Goal: Task Accomplishment & Management: Manage account settings

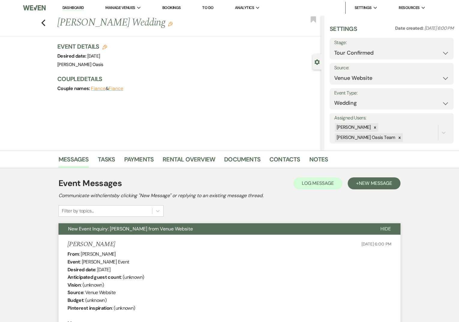
select select "4"
select select "5"
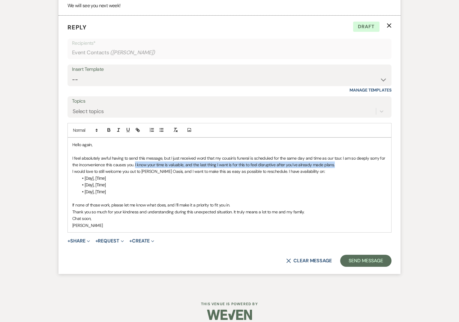
drag, startPoint x: 338, startPoint y: 165, endPoint x: 135, endPoint y: 163, distance: 203.1
click at [135, 163] on p "I feel absolutely awful having to send this message, but I just received word t…" at bounding box center [229, 161] width 314 height 13
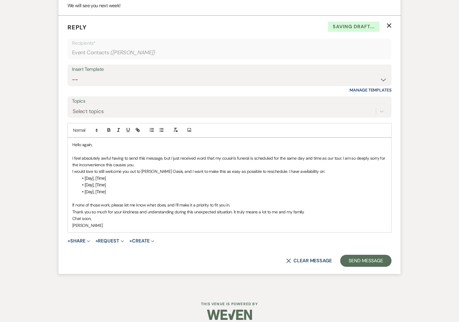
click at [71, 171] on div "Hello again, I feel absolutely awful having to send this message, but I just re…" at bounding box center [229, 185] width 323 height 94
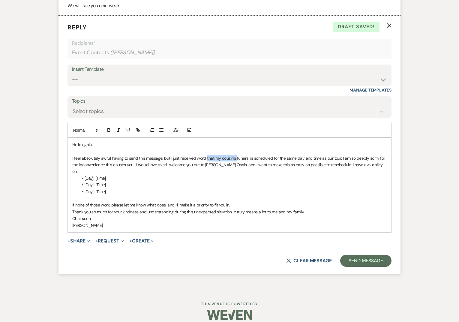
drag, startPoint x: 236, startPoint y: 158, endPoint x: 205, endPoint y: 158, distance: 30.6
click at [205, 158] on p "I feel absolutely awful having to send this message, but I just received word t…" at bounding box center [229, 165] width 314 height 20
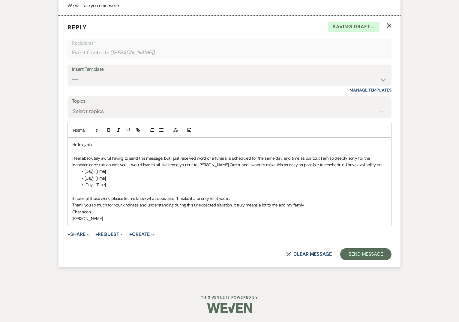
click at [230, 157] on p "I feel absolutely awful having to send this message, but I just received word o…" at bounding box center [229, 161] width 314 height 13
drag, startPoint x: 323, startPoint y: 158, endPoint x: 323, endPoint y: 193, distance: 34.8
click at [323, 158] on p "I feel absolutely awful having to send this message, but I just received word o…" at bounding box center [229, 161] width 314 height 13
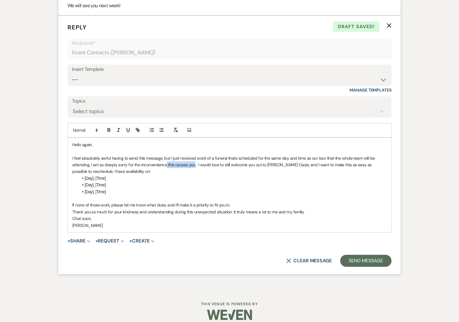
drag, startPoint x: 194, startPoint y: 165, endPoint x: 166, endPoint y: 165, distance: 28.2
click at [166, 165] on p "I feel absolutely awful having to send this message, but I just received word o…" at bounding box center [229, 165] width 314 height 20
click at [119, 178] on li "[Day], [Time]" at bounding box center [232, 178] width 308 height 7
drag, startPoint x: 116, startPoint y: 178, endPoint x: 85, endPoint y: 177, distance: 31.8
click at [85, 177] on li "[Day], [Time]" at bounding box center [232, 178] width 308 height 7
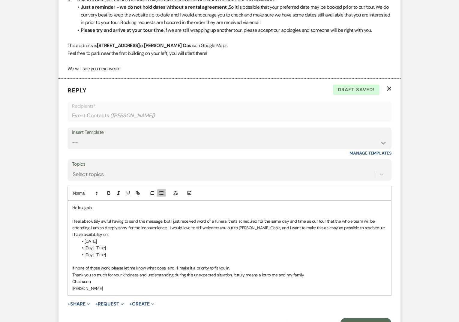
scroll to position [794, 0]
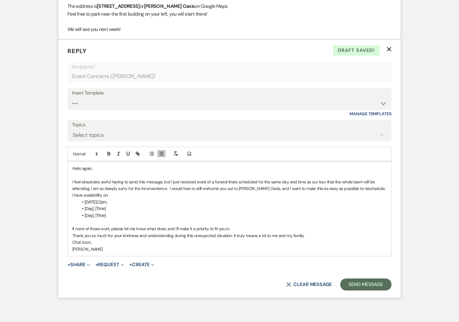
click at [121, 201] on li "Friday August 29th at12pm," at bounding box center [232, 202] width 308 height 7
drag, startPoint x: 118, startPoint y: 201, endPoint x: 144, endPoint y: 205, distance: 26.9
click at [144, 205] on li "Friday August 29th at12pm," at bounding box center [232, 202] width 308 height 7
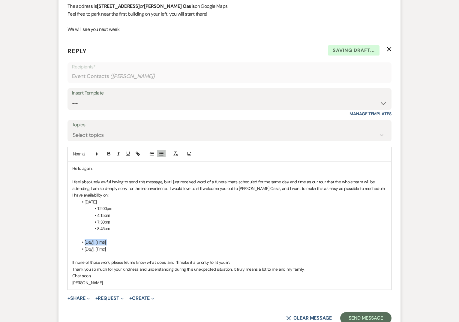
drag, startPoint x: 112, startPoint y: 245, endPoint x: 84, endPoint y: 244, distance: 27.7
click at [84, 244] on ul "[Day], [Time] [Day], [Time]" at bounding box center [232, 245] width 308 height 13
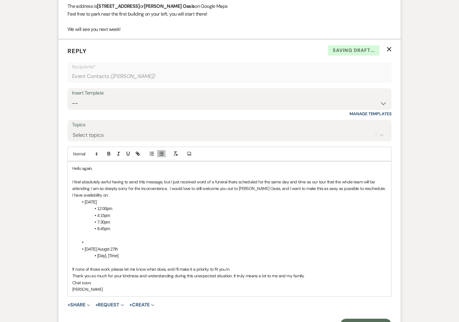
click at [112, 248] on li "Wednesday Auugst 27th" at bounding box center [232, 249] width 308 height 7
drag, startPoint x: 122, startPoint y: 255, endPoint x: 96, endPoint y: 255, distance: 26.1
click at [96, 255] on li "[Day], [Time]" at bounding box center [232, 255] width 308 height 7
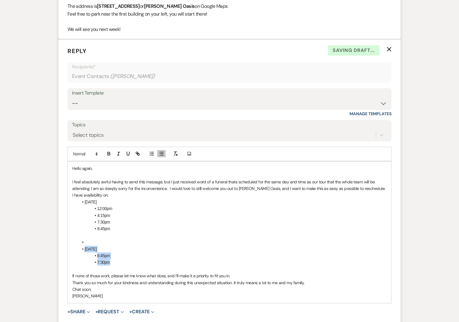
drag, startPoint x: 117, startPoint y: 263, endPoint x: 82, endPoint y: 245, distance: 39.2
click at [82, 245] on ul "Wednesday August 27th 6:45pm 7:30pm" at bounding box center [232, 252] width 308 height 27
copy ul "Wednesday August 27th 6:45pm 7:30pm"
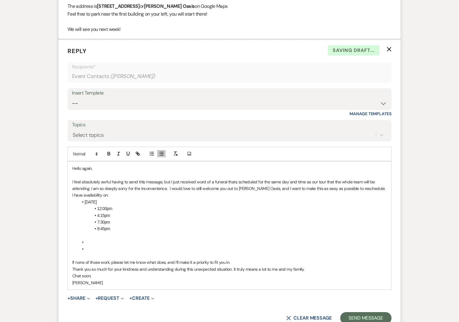
click at [85, 202] on li "Friday August 29th" at bounding box center [232, 202] width 308 height 7
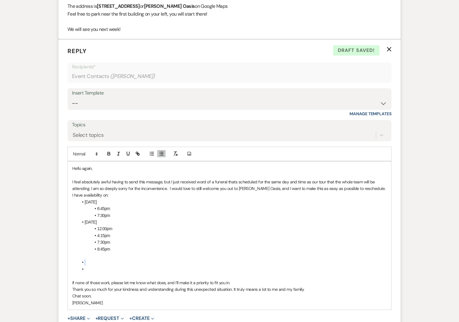
drag, startPoint x: 93, startPoint y: 268, endPoint x: 82, endPoint y: 259, distance: 14.1
click at [82, 259] on ul at bounding box center [232, 265] width 308 height 13
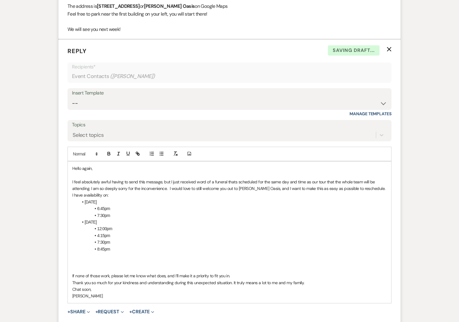
click at [91, 257] on p at bounding box center [229, 255] width 314 height 7
click at [125, 250] on li "8:45pm" at bounding box center [232, 249] width 308 height 7
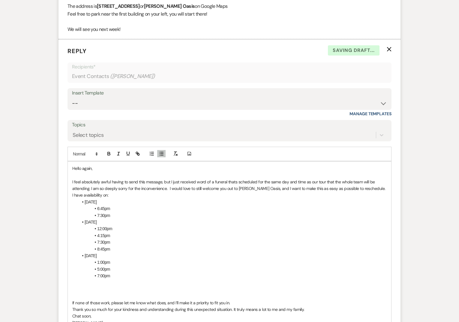
click at [119, 194] on p "I feel absolutely awful having to send this message, but I just received word o…" at bounding box center [229, 188] width 314 height 20
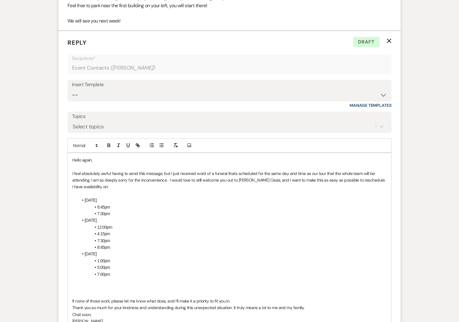
scroll to position [802, 0]
click at [87, 286] on p at bounding box center [229, 287] width 314 height 7
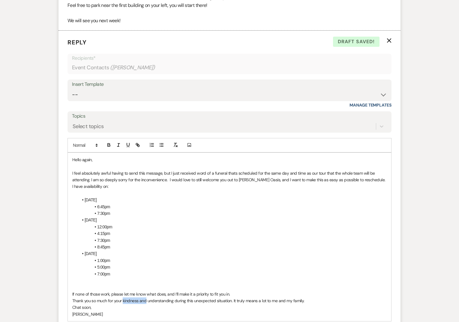
drag, startPoint x: 146, startPoint y: 301, endPoint x: 122, endPoint y: 299, distance: 24.4
click at [122, 299] on p "Thank you so much for your kindness and understanding during this unexpected si…" at bounding box center [229, 300] width 314 height 7
drag, startPoint x: 208, startPoint y: 300, endPoint x: 289, endPoint y: 307, distance: 80.7
click at [289, 308] on div "Hello again, I feel absolutely awful having to send this message, but I just re…" at bounding box center [229, 237] width 323 height 168
click at [289, 307] on p "Chat soon," at bounding box center [229, 307] width 314 height 7
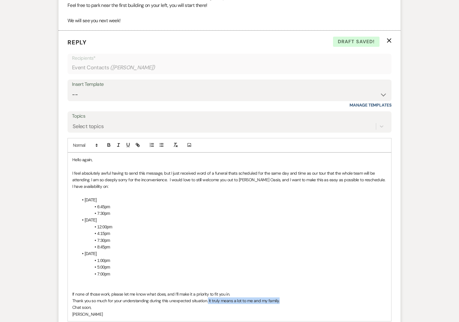
drag, startPoint x: 288, startPoint y: 301, endPoint x: 208, endPoint y: 303, distance: 80.4
click at [208, 303] on p "Thank you so much for your understanding during this unexpected situation. It t…" at bounding box center [229, 300] width 314 height 7
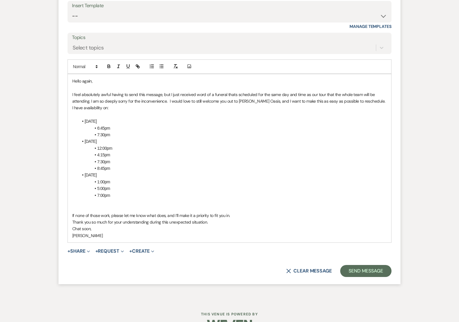
scroll to position [888, 0]
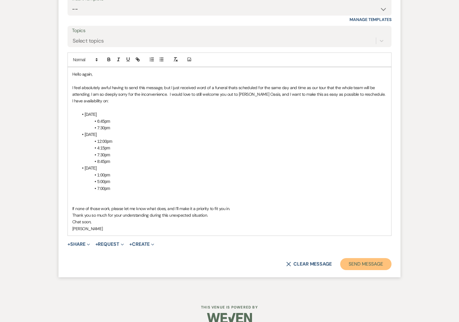
click at [351, 266] on button "Send Message" at bounding box center [365, 264] width 51 height 12
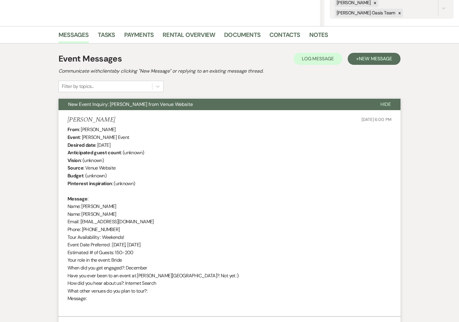
scroll to position [0, 0]
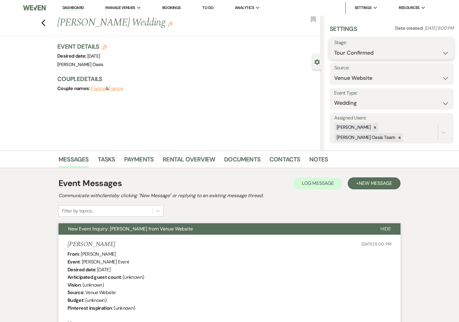
click at [350, 55] on select "Inquiry Follow Up Tour Requested Tour Confirmed Toured Proposal Sent Booked Lost" at bounding box center [391, 53] width 115 height 12
click at [79, 8] on link "Dashboard" at bounding box center [73, 8] width 22 height 6
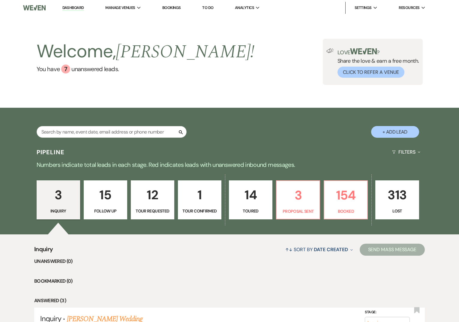
click at [183, 185] on link "1 Tour Confirmed" at bounding box center [199, 199] width 43 height 39
select select "4"
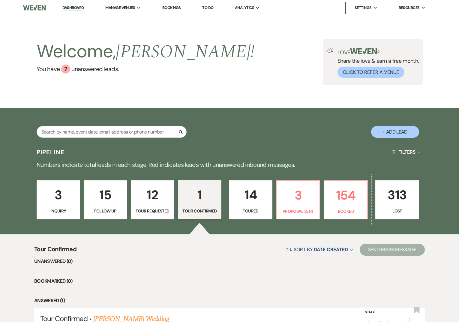
scroll to position [64, 0]
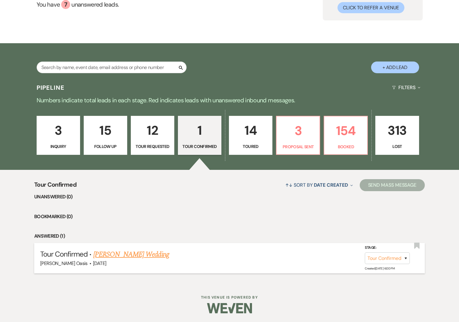
click at [133, 247] on li "Tour Confirmed · Samantha Grengs's Wedding Oehme Oasis · May 30, 2026 Stage: In…" at bounding box center [229, 258] width 391 height 30
click at [134, 259] on link "Samantha Grengs's Wedding" at bounding box center [131, 254] width 76 height 11
select select "4"
select select "5"
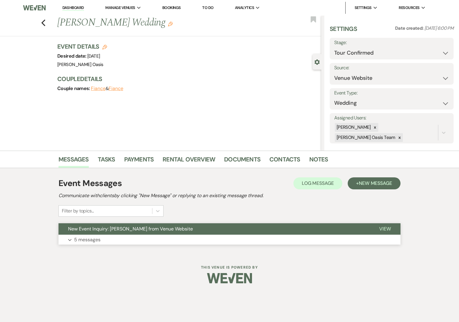
click at [199, 231] on button "New Event Inquiry: Samantha Grengs from Venue Website" at bounding box center [213, 228] width 311 height 11
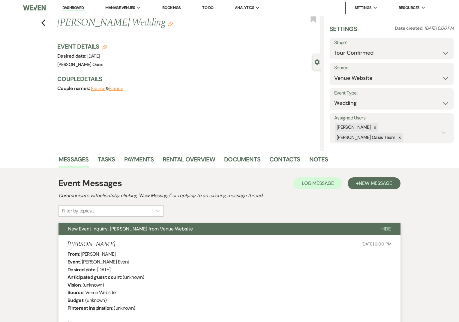
click at [81, 7] on link "Dashboard" at bounding box center [73, 8] width 22 height 6
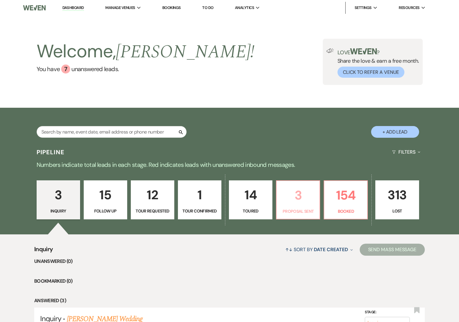
click at [293, 212] on p "Proposal Sent" at bounding box center [298, 211] width 36 height 7
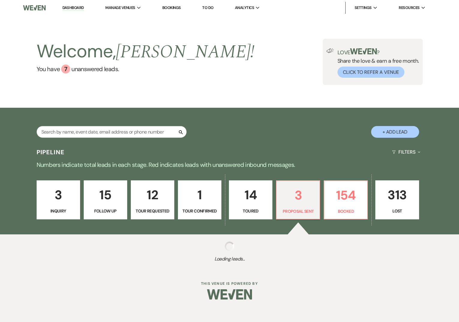
select select "6"
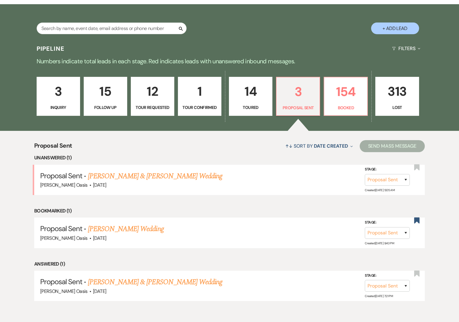
scroll to position [104, 0]
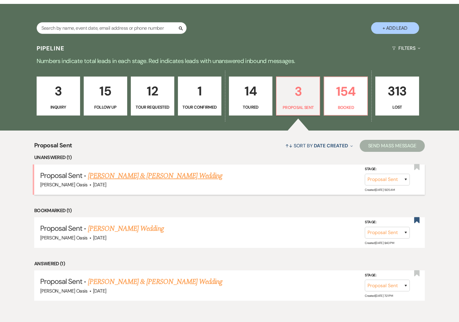
click at [134, 175] on link "Hallie DeVries & Jarod Lande's Wedding" at bounding box center [155, 175] width 134 height 11
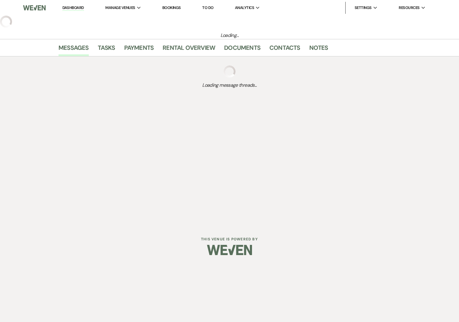
select select "6"
select select "5"
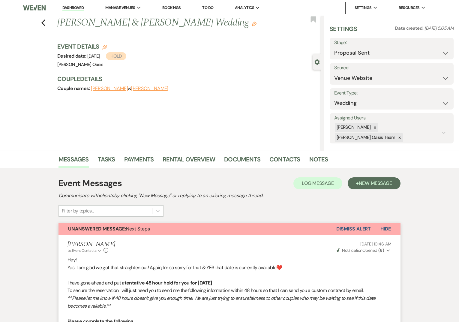
drag, startPoint x: 204, startPoint y: 21, endPoint x: 56, endPoint y: 21, distance: 147.6
click at [56, 21] on div "Previous Hallie DeVries & Jarod Lande's Wedding Edit" at bounding box center [187, 23] width 267 height 14
copy h1 "Hallie DeVries & Jarod Lande's Wedding"
click at [120, 18] on li "[PERSON_NAME] Oasis" at bounding box center [145, 20] width 54 height 6
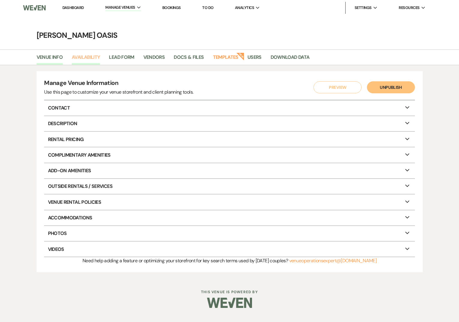
click at [97, 60] on link "Availability" at bounding box center [86, 58] width 28 height 11
select select "3"
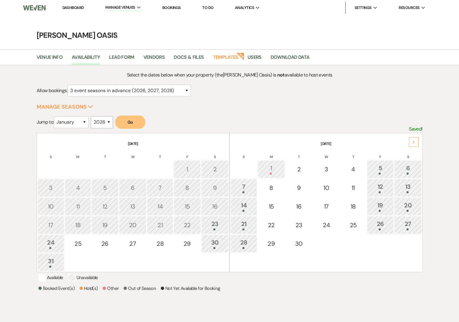
click at [107, 127] on select "2025 2026 2027 2028 2029" at bounding box center [102, 122] width 22 height 12
select select "2027"
click at [121, 119] on button "Go" at bounding box center [130, 121] width 30 height 13
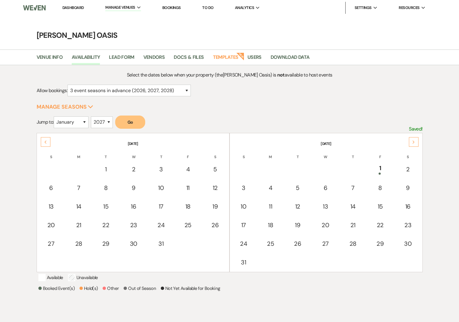
click at [413, 138] on div "Next" at bounding box center [414, 142] width 10 height 10
click at [405, 207] on div "15" at bounding box center [408, 206] width 20 height 11
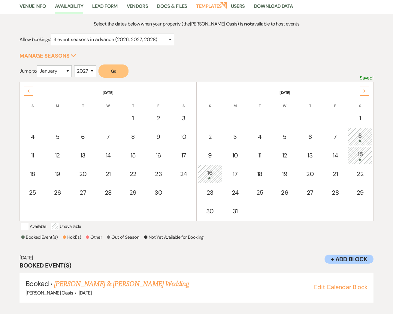
scroll to position [48, 0]
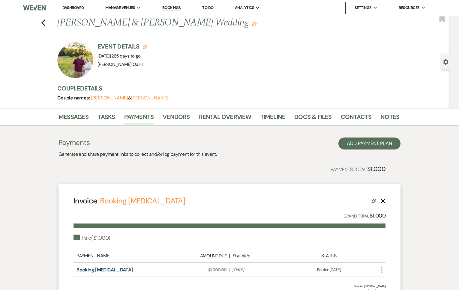
click at [76, 7] on link "Dashboard" at bounding box center [73, 7] width 22 height 5
